Goal: Book appointment/travel/reservation

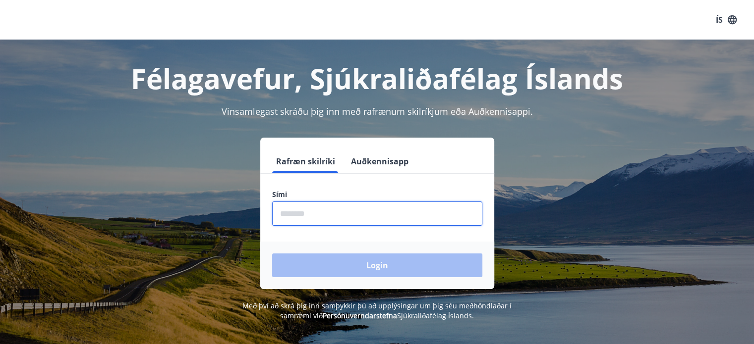
click at [305, 212] on input "phone" at bounding box center [377, 214] width 210 height 24
type input "********"
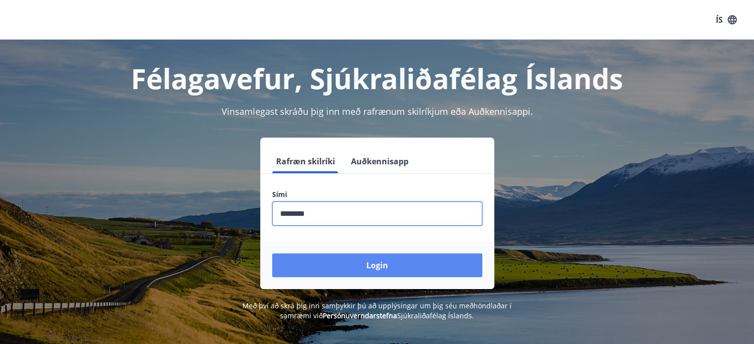
click at [333, 263] on button "Login" at bounding box center [377, 266] width 210 height 24
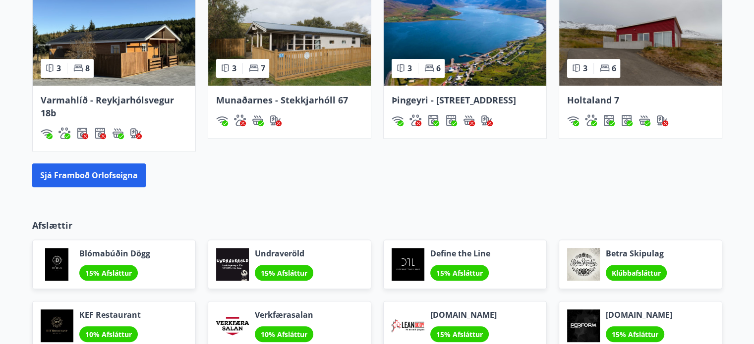
scroll to position [733, 0]
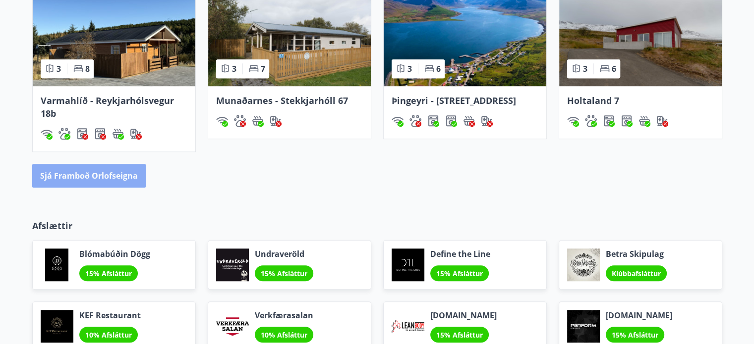
click at [86, 184] on button "Sjá framboð orlofseigna" at bounding box center [88, 176] width 113 height 24
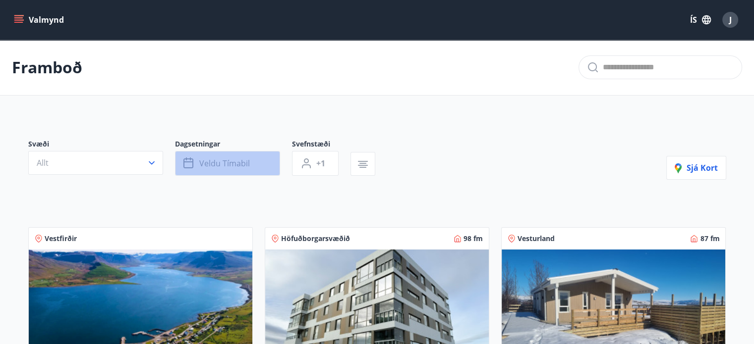
click at [211, 163] on span "Veldu tímabil" at bounding box center [224, 163] width 51 height 11
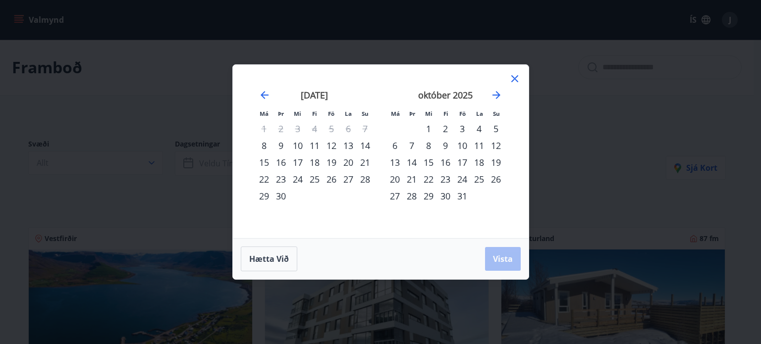
click at [331, 166] on div "19" at bounding box center [331, 162] width 17 height 17
click at [462, 125] on div "3" at bounding box center [462, 128] width 17 height 17
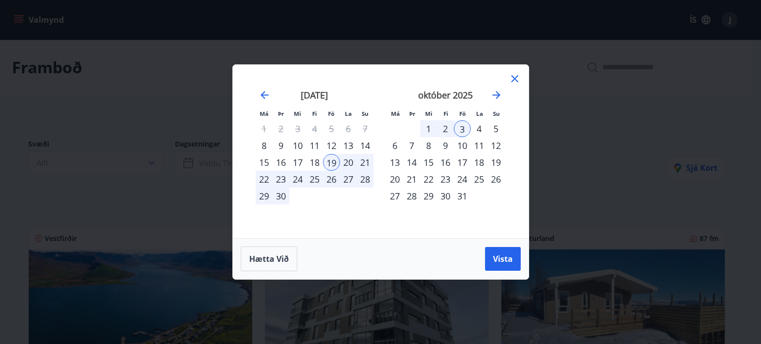
click at [498, 126] on div "5" at bounding box center [496, 128] width 17 height 17
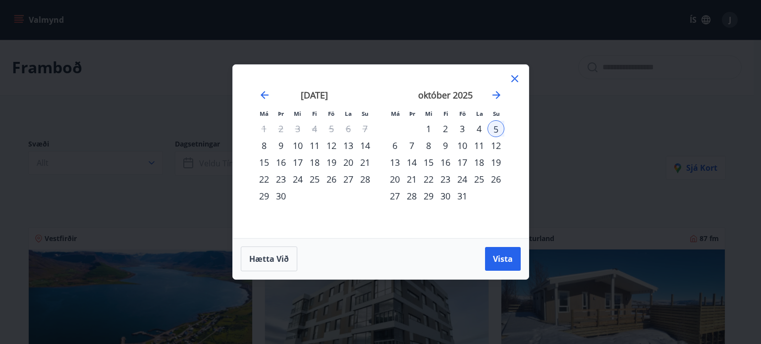
click at [462, 125] on div "3" at bounding box center [462, 128] width 17 height 17
click at [490, 124] on div "5" at bounding box center [496, 128] width 17 height 17
click at [497, 263] on span "Vista" at bounding box center [503, 259] width 20 height 11
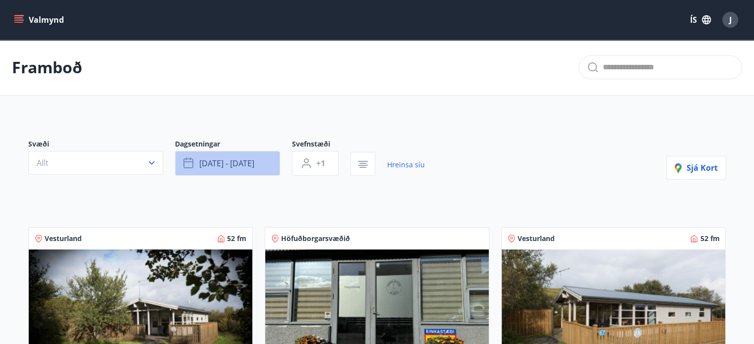
click at [242, 164] on span "okt 03 - okt 05" at bounding box center [226, 163] width 55 height 11
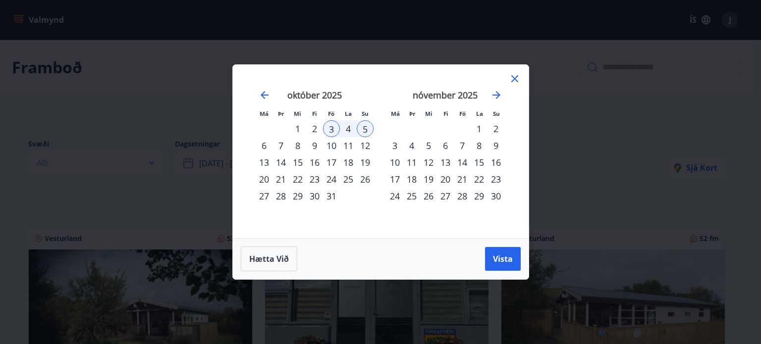
click at [514, 76] on icon at bounding box center [515, 79] width 12 height 12
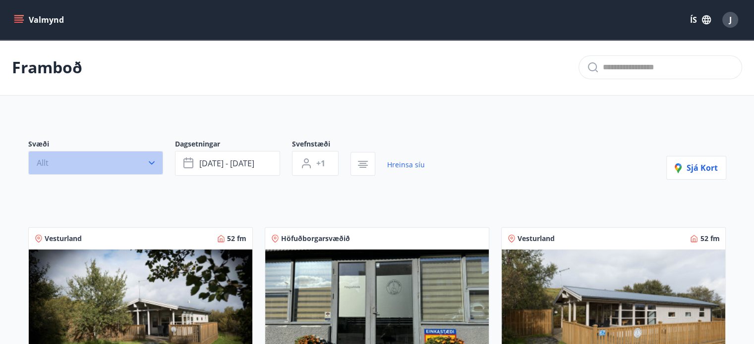
click at [155, 162] on icon "button" at bounding box center [152, 163] width 10 height 10
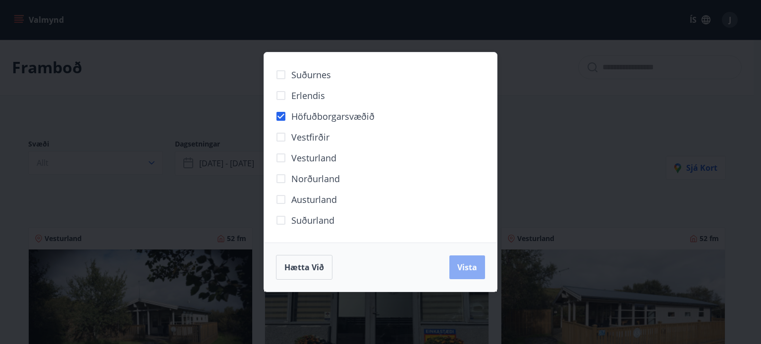
click at [468, 273] on span "Vista" at bounding box center [467, 267] width 20 height 11
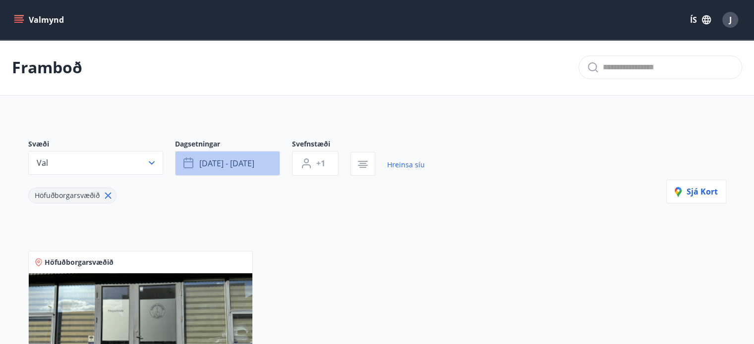
click at [274, 158] on button "okt 03 - okt 05" at bounding box center [227, 163] width 105 height 25
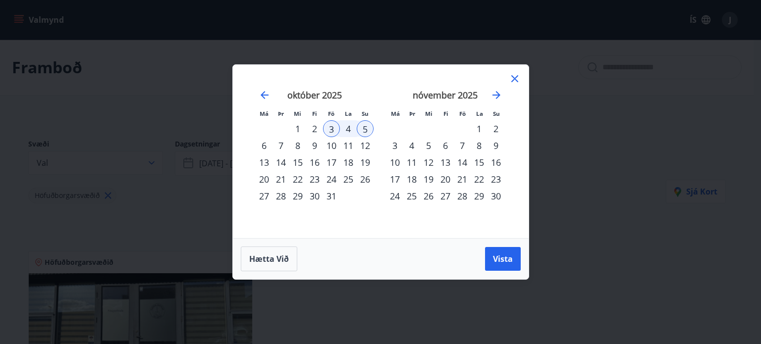
click at [297, 126] on div "1" at bounding box center [297, 128] width 17 height 17
click at [328, 196] on div "31" at bounding box center [331, 196] width 17 height 17
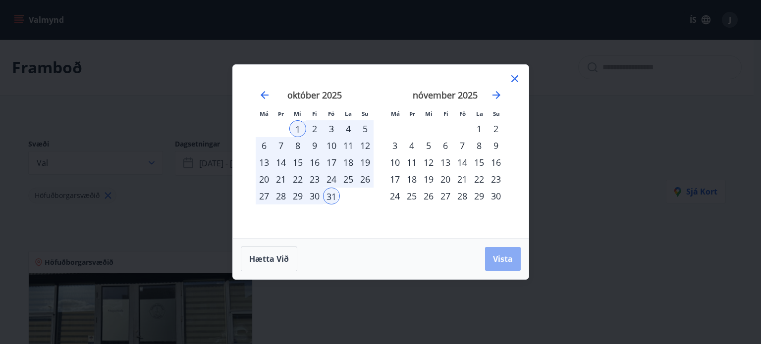
click at [499, 257] on span "Vista" at bounding box center [503, 259] width 20 height 11
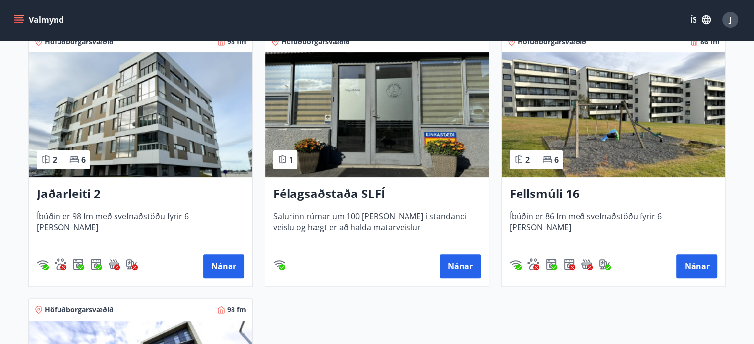
scroll to position [219, 0]
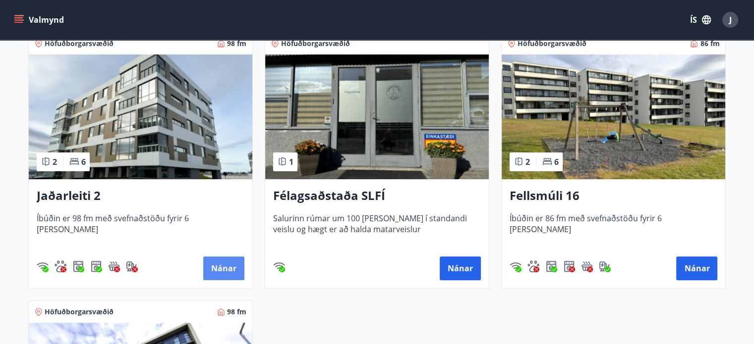
click at [210, 271] on button "Nánar" at bounding box center [223, 269] width 41 height 24
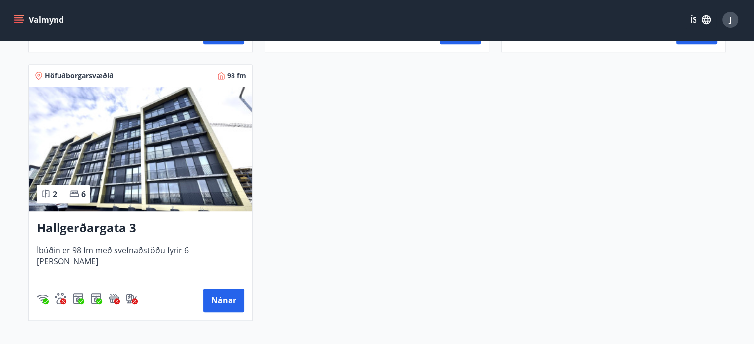
scroll to position [456, 0]
click at [54, 77] on span "Höfuðborgarsvæðið" at bounding box center [79, 75] width 69 height 10
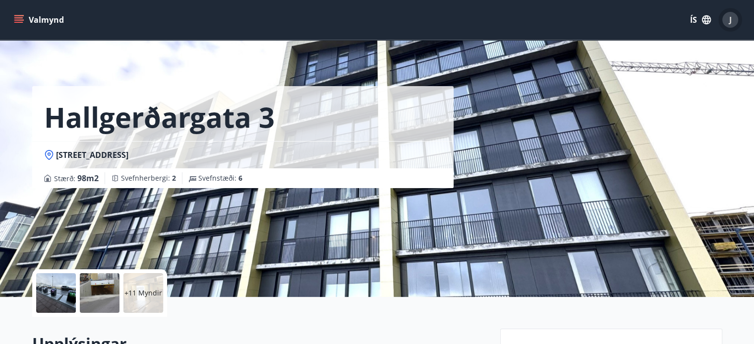
click at [723, 15] on div "J" at bounding box center [730, 20] width 16 height 16
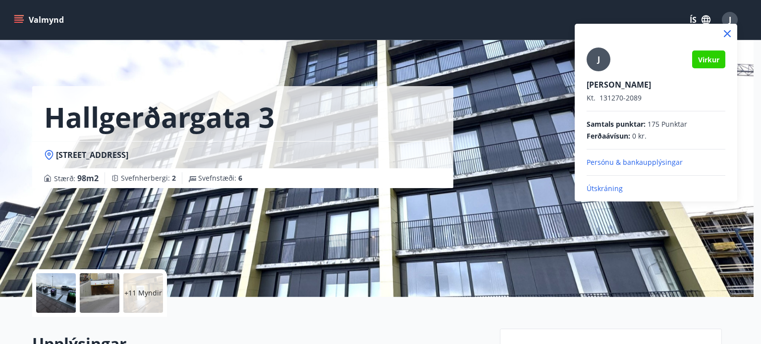
click at [615, 186] on p "Útskráning" at bounding box center [656, 189] width 139 height 10
